Goal: Task Accomplishment & Management: Manage account settings

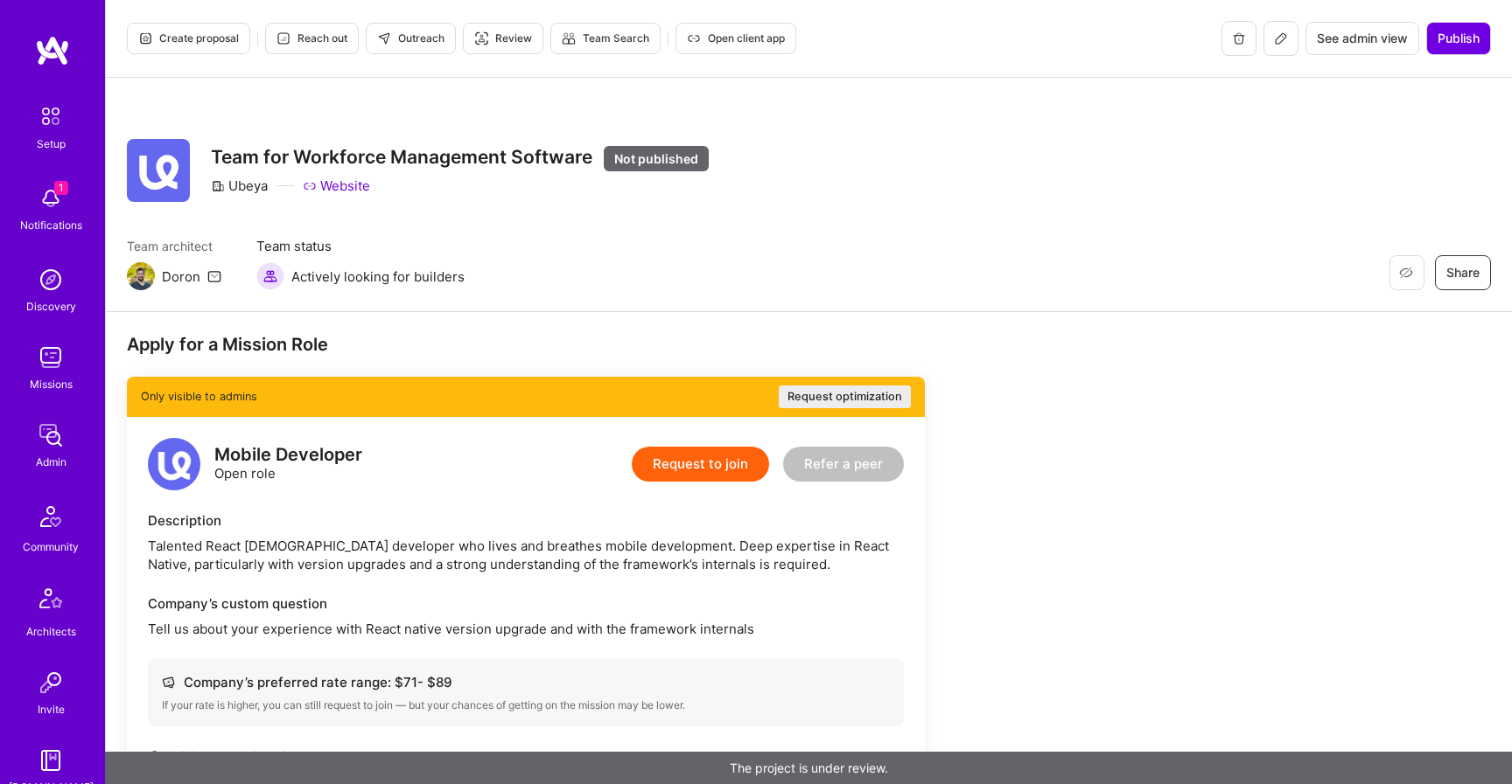
click at [1292, 43] on button at bounding box center [1280, 38] width 35 height 35
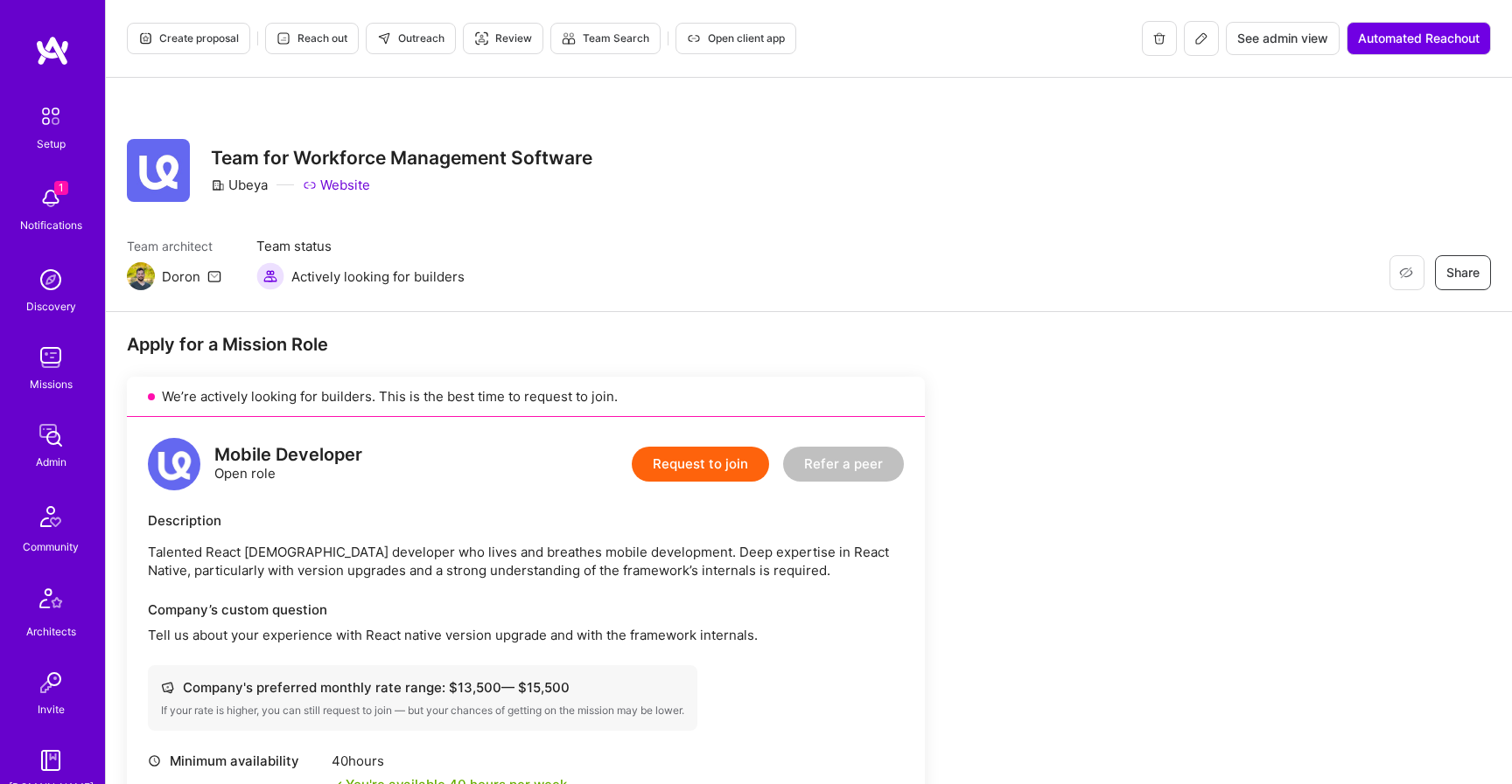
scroll to position [90, 0]
click at [1198, 49] on button at bounding box center [1200, 38] width 35 height 35
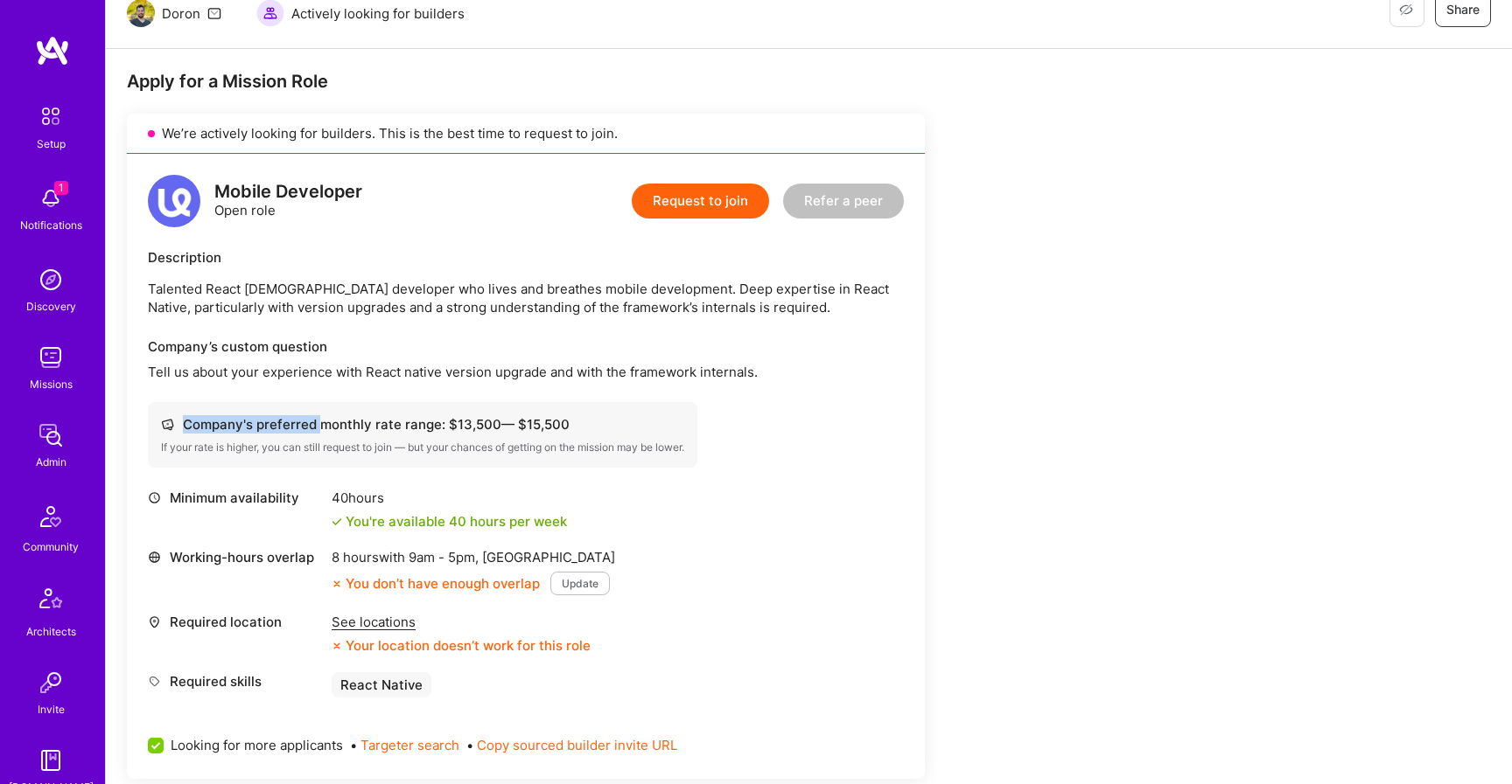
drag, startPoint x: 183, startPoint y: 424, endPoint x: 318, endPoint y: 428, distance: 135.1
click at [318, 428] on div "Company's preferred monthly rate range: $ 13,500 — $ 15,500" at bounding box center [423, 425] width 523 height 19
copy div "Company's preferred"
